Goal: Find specific page/section: Find specific page/section

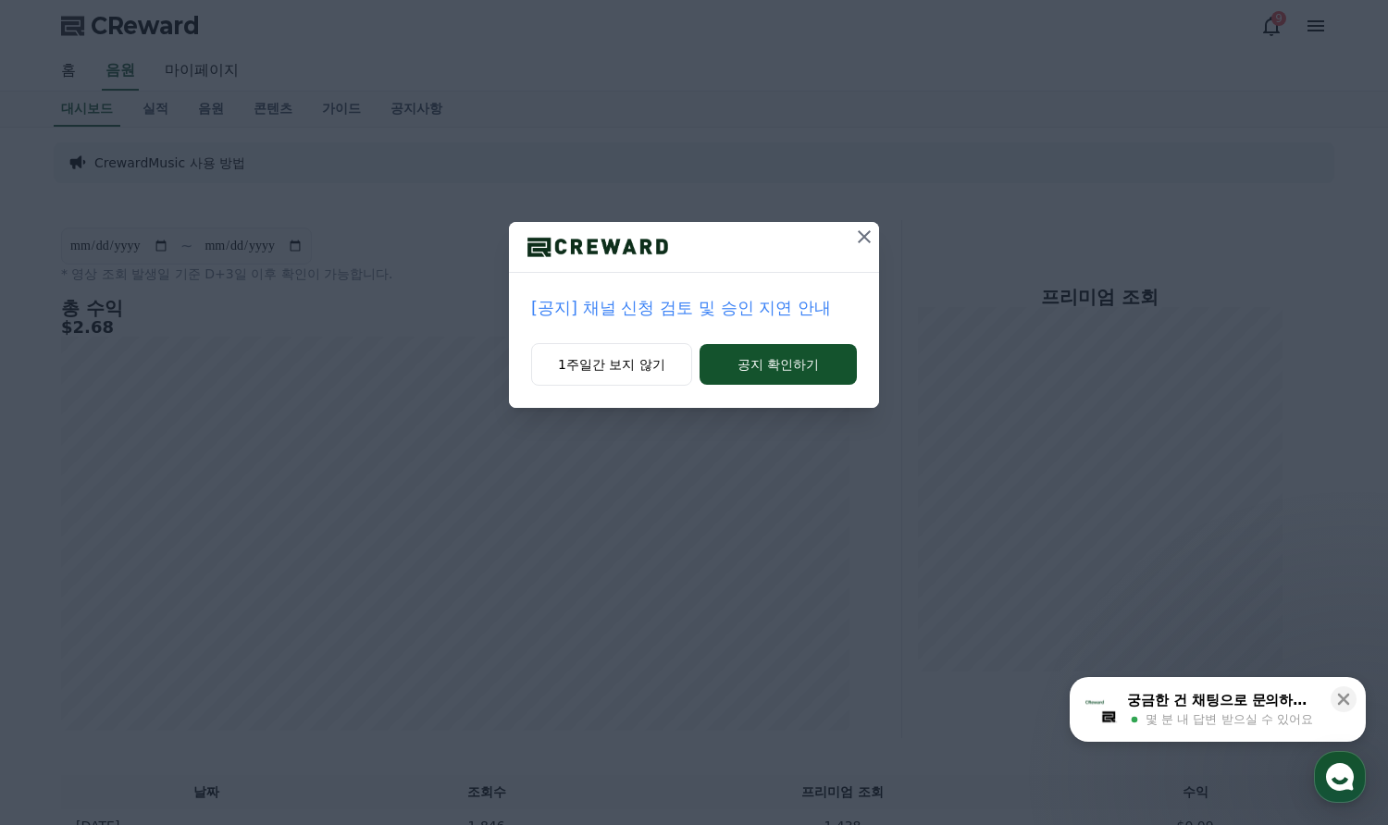
click at [859, 236] on icon at bounding box center [864, 237] width 22 height 22
click at [859, 237] on icon at bounding box center [865, 237] width 22 height 22
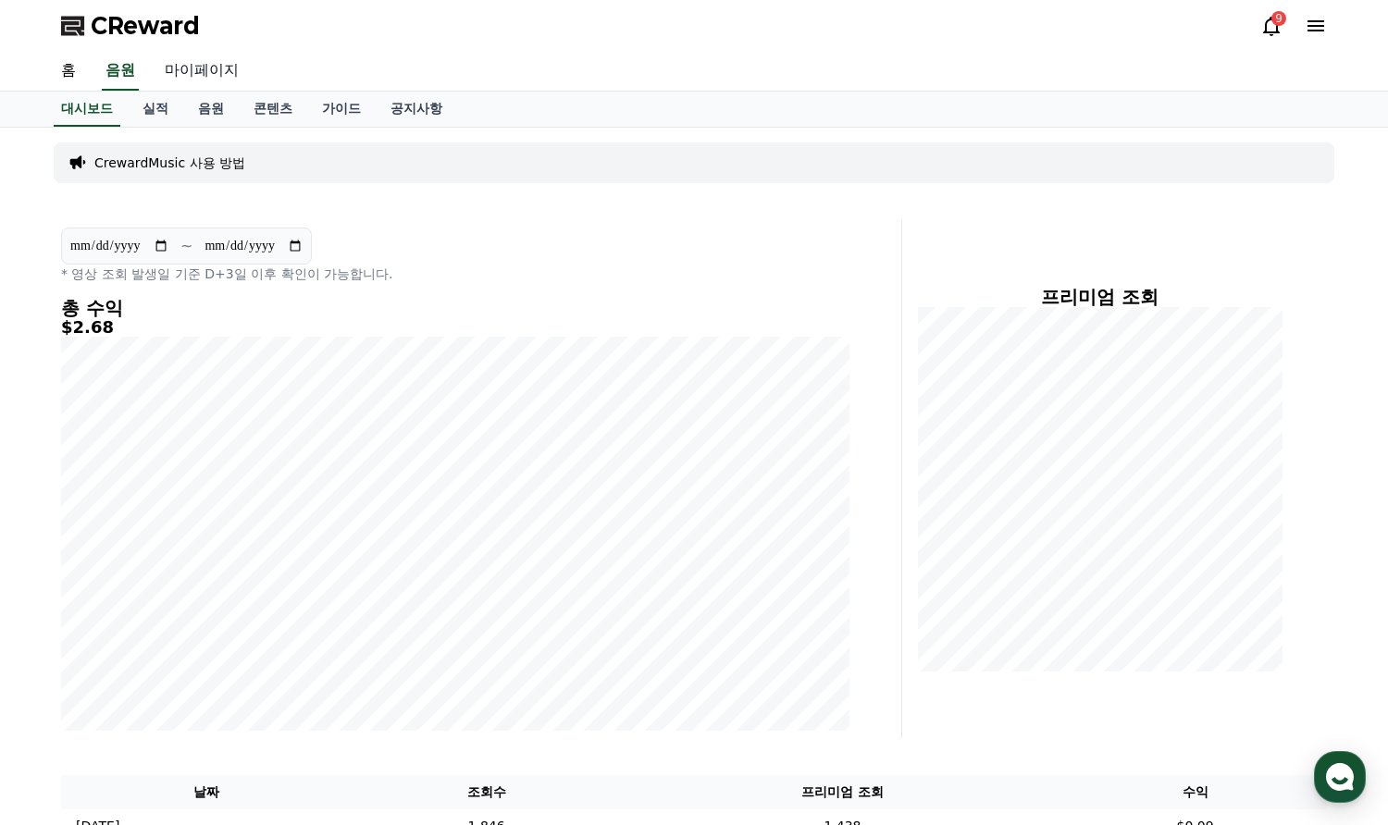
click at [175, 74] on link "마이페이지" at bounding box center [202, 71] width 104 height 39
select select "**********"
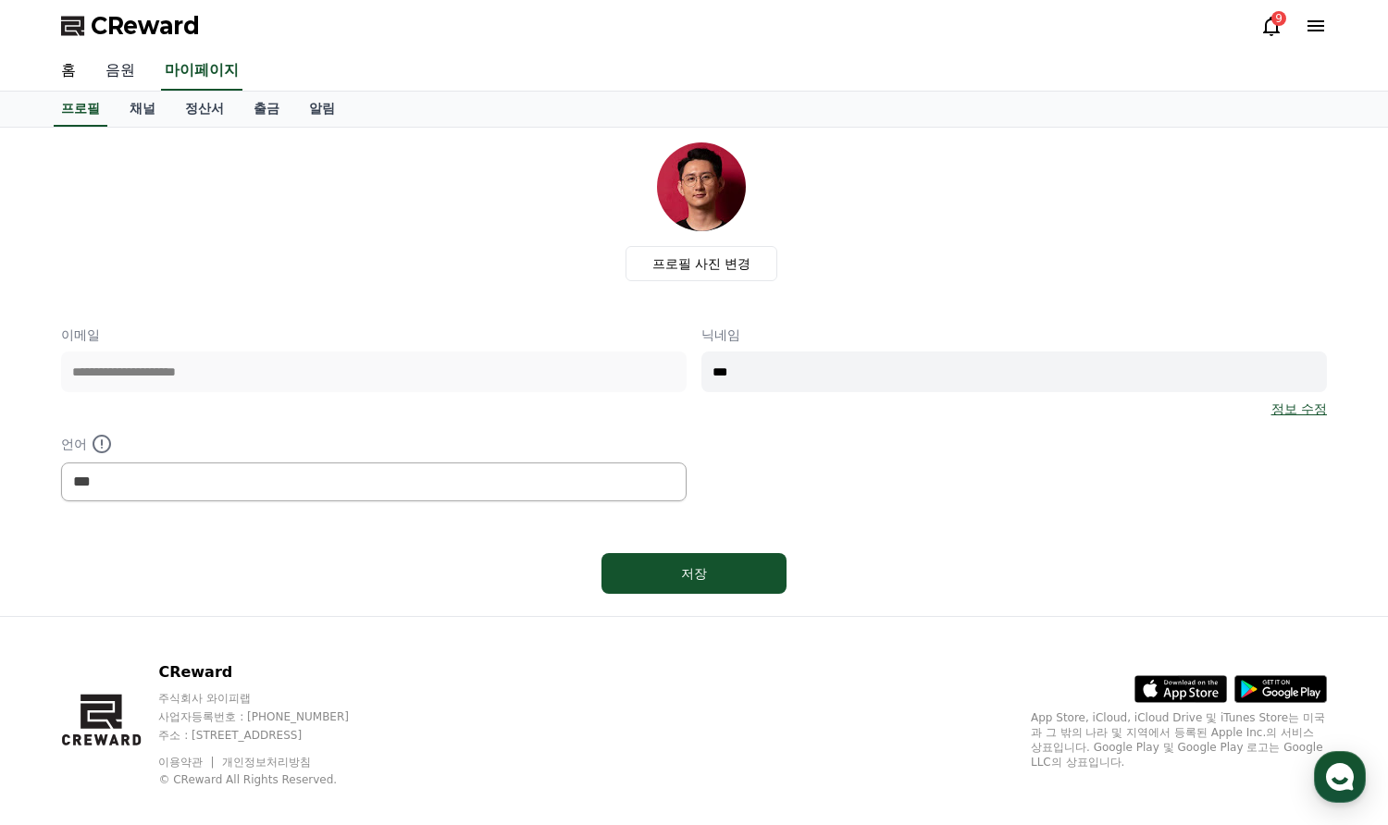
click at [119, 68] on link "음원" at bounding box center [120, 71] width 59 height 39
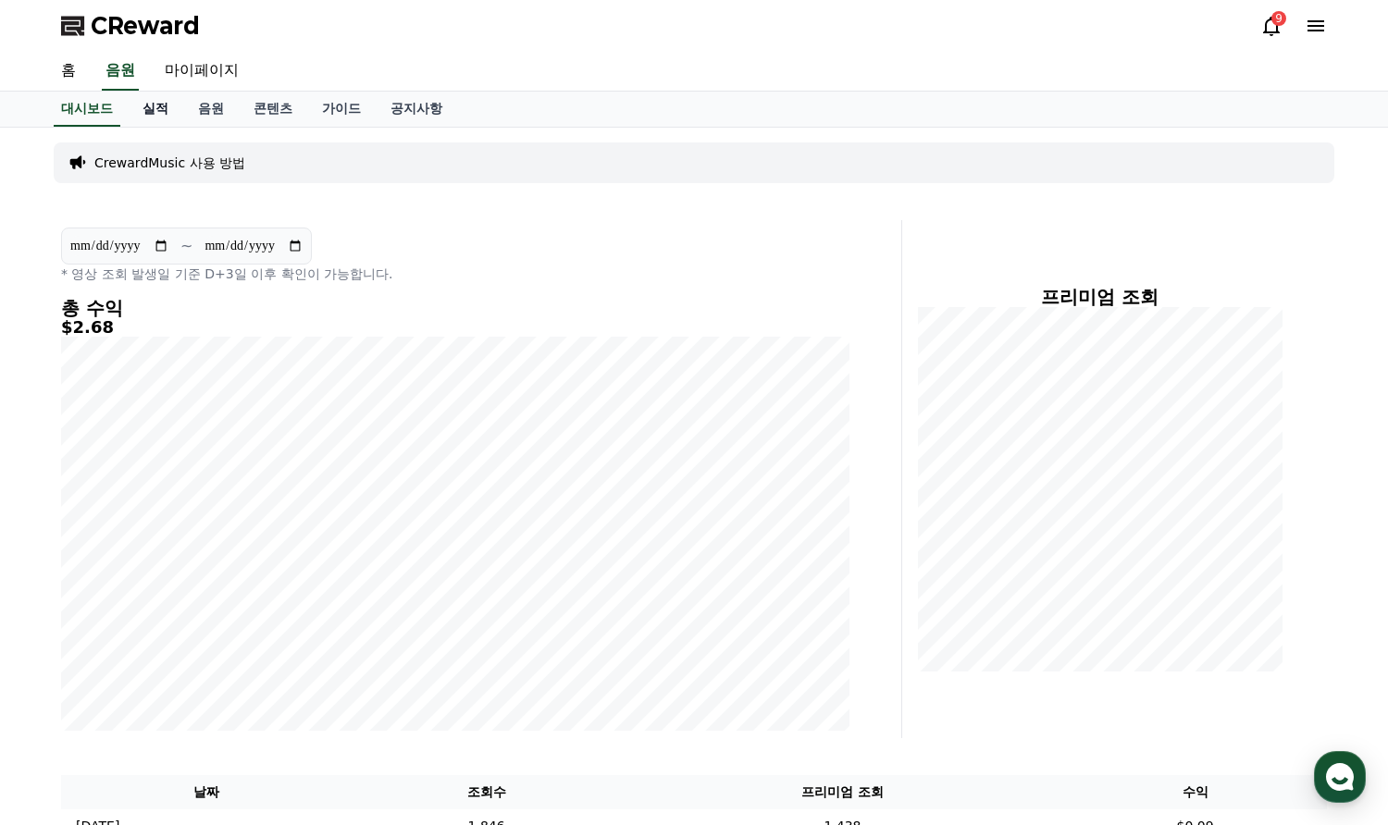
click at [130, 101] on link "실적" at bounding box center [156, 109] width 56 height 35
